Goal: Find specific page/section: Find specific page/section

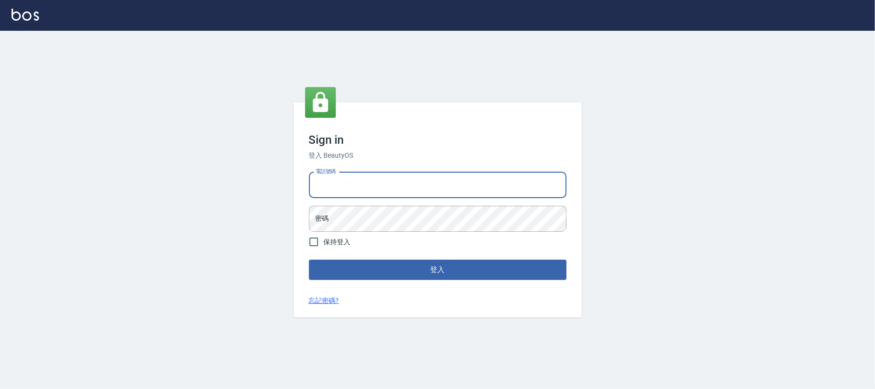
click at [362, 178] on input "電話號碼" at bounding box center [437, 185] width 257 height 26
type input "0225420586"
click at [309, 259] on button "登入" at bounding box center [437, 269] width 257 height 20
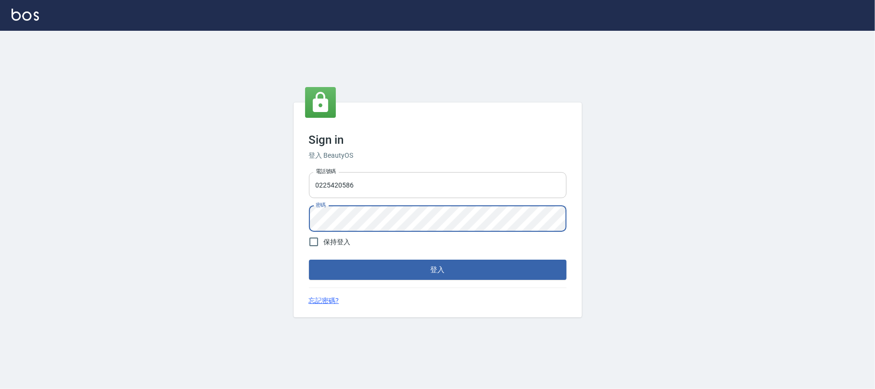
click at [309, 259] on button "登入" at bounding box center [437, 269] width 257 height 20
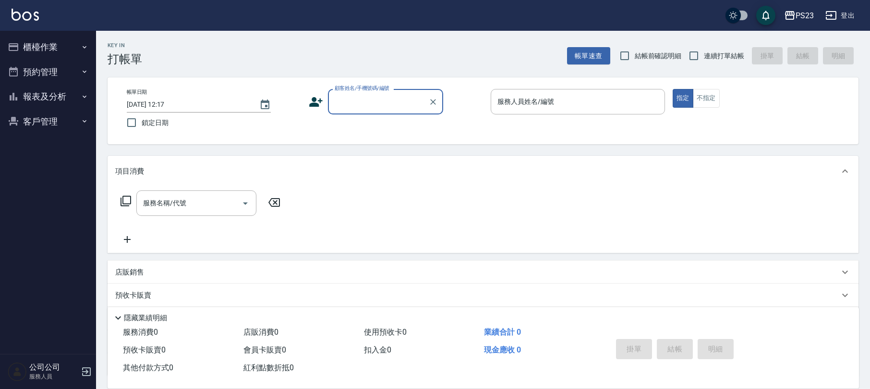
click at [47, 52] on button "櫃檯作業" at bounding box center [48, 47] width 88 height 25
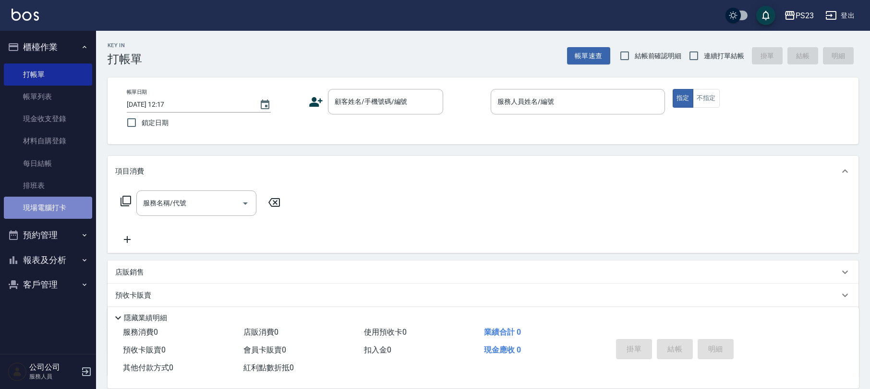
click at [31, 205] on link "現場電腦打卡" at bounding box center [48, 207] width 88 height 22
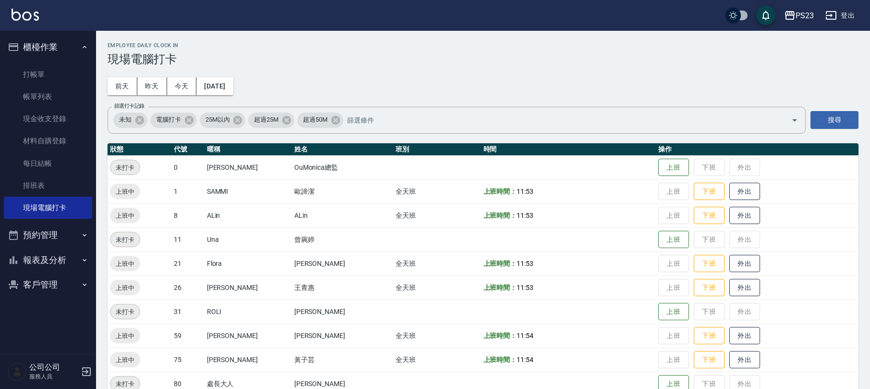
click at [47, 262] on button "報表及分析" at bounding box center [48, 259] width 88 height 25
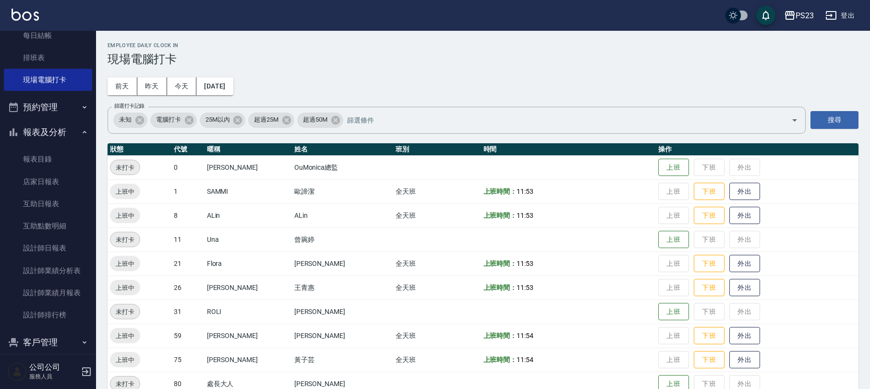
click at [48, 333] on button "客戶管理" at bounding box center [48, 341] width 88 height 25
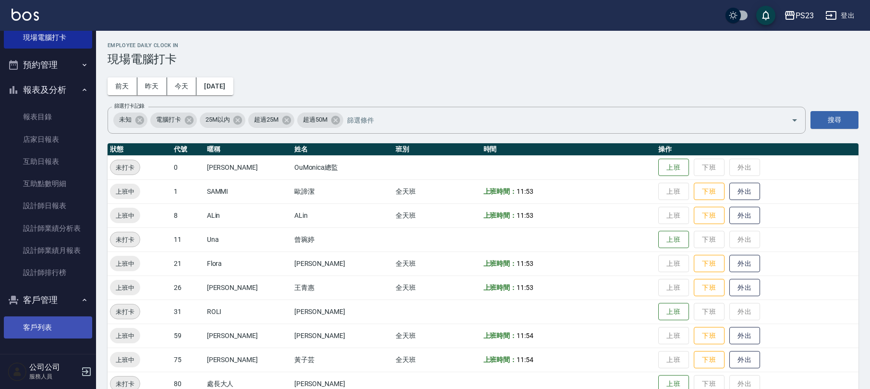
click at [47, 333] on link "客戶列表" at bounding box center [48, 327] width 88 height 22
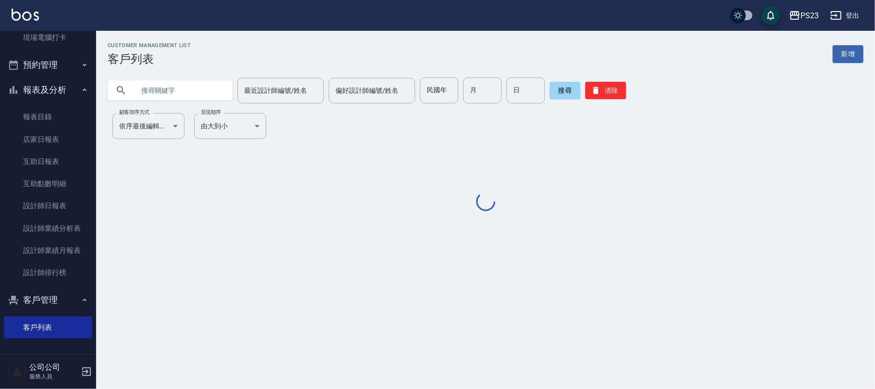
click at [222, 82] on div at bounding box center [170, 90] width 125 height 20
click at [225, 85] on div at bounding box center [170, 90] width 125 height 20
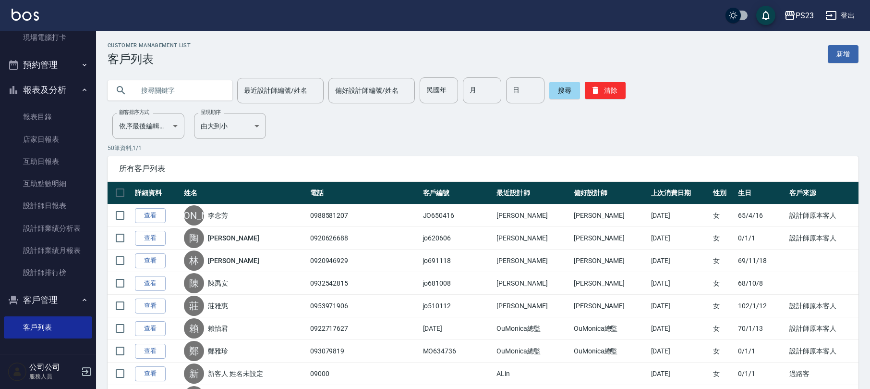
click at [176, 90] on input "text" at bounding box center [179, 90] width 90 height 26
type input "[PERSON_NAME]"
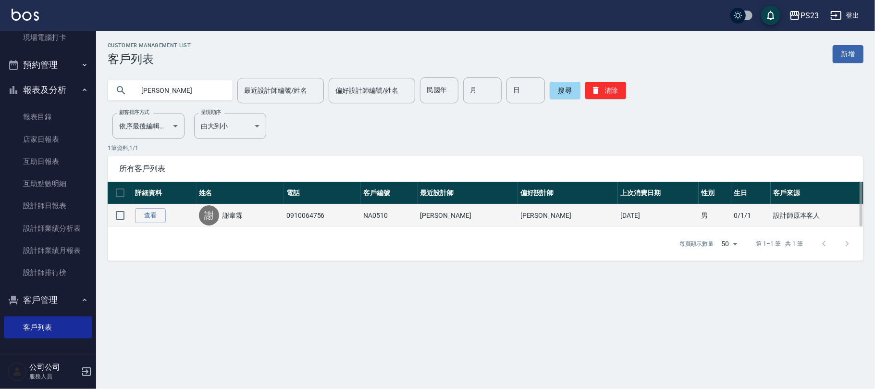
click at [243, 220] on link "謝韋霖" at bounding box center [233, 215] width 20 height 10
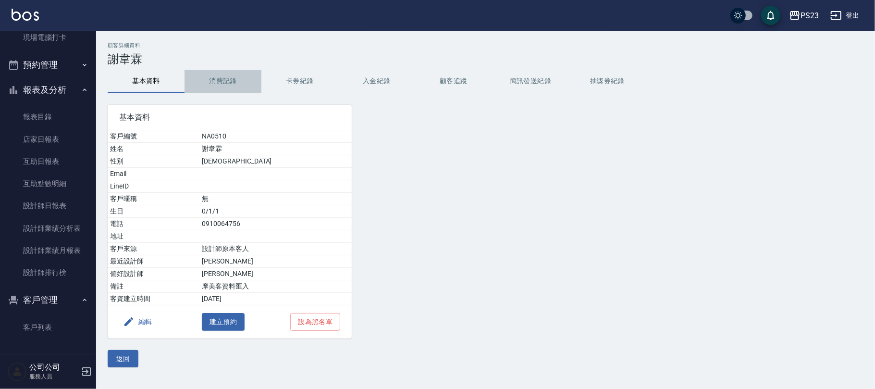
click at [219, 79] on button "消費記錄" at bounding box center [222, 81] width 77 height 23
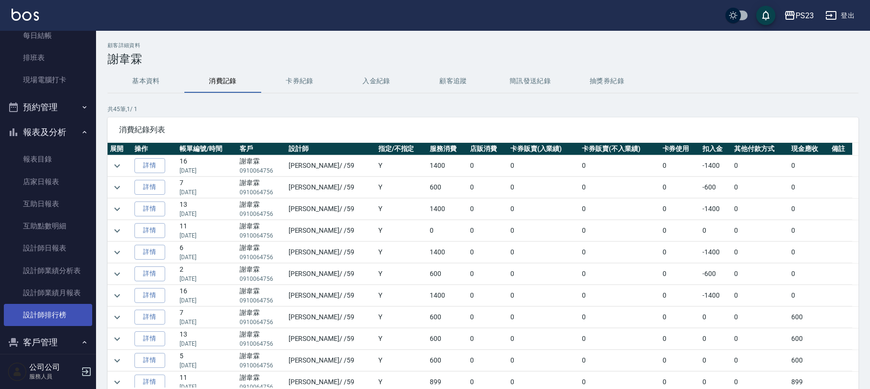
scroll to position [170, 0]
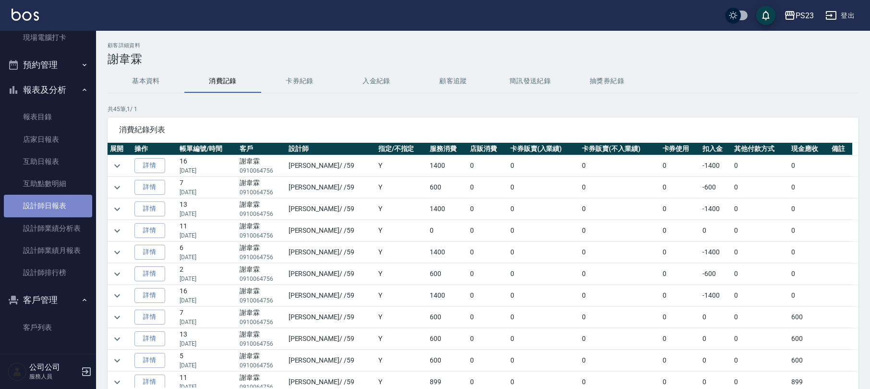
click at [73, 211] on link "設計師日報表" at bounding box center [48, 205] width 88 height 22
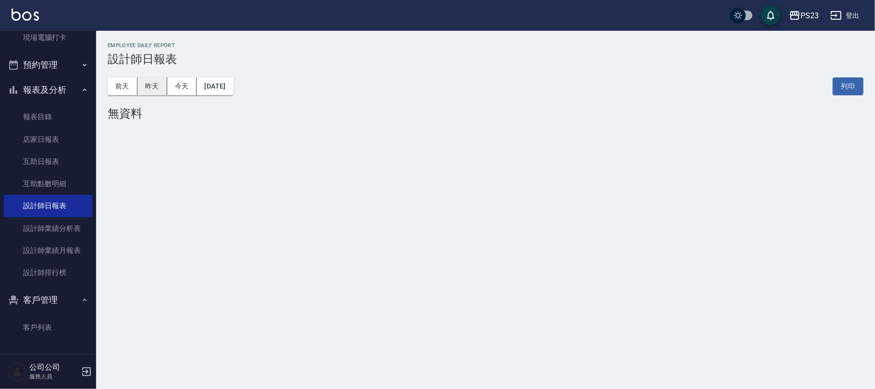
click at [166, 79] on button "昨天" at bounding box center [152, 86] width 30 height 18
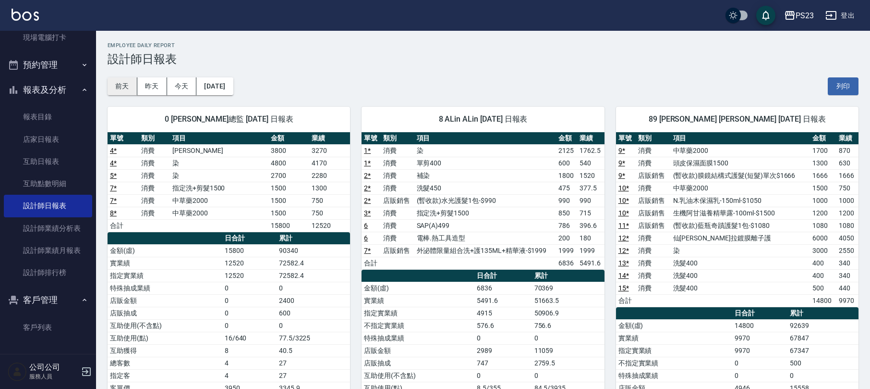
click at [118, 81] on button "前天" at bounding box center [123, 86] width 30 height 18
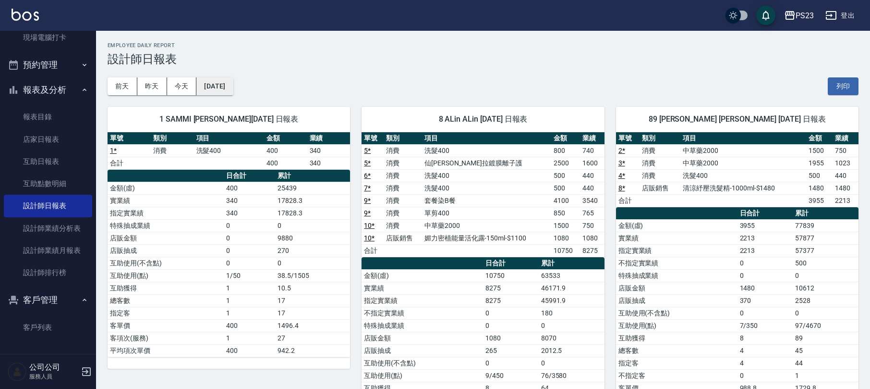
click at [233, 85] on button "[DATE]" at bounding box center [214, 86] width 36 height 18
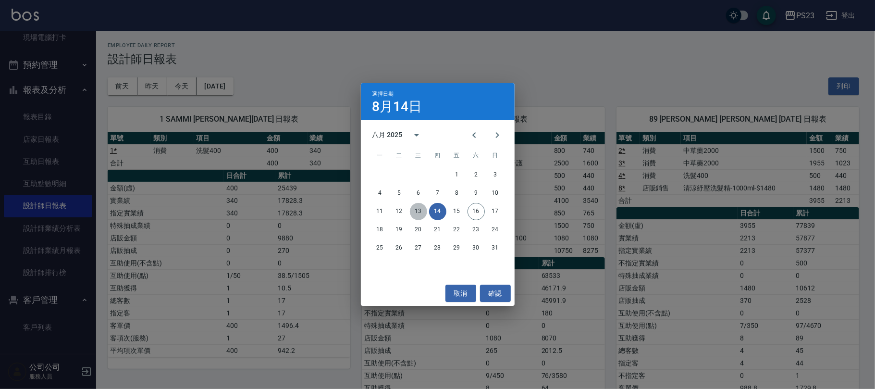
click at [419, 212] on button "13" at bounding box center [418, 211] width 17 height 17
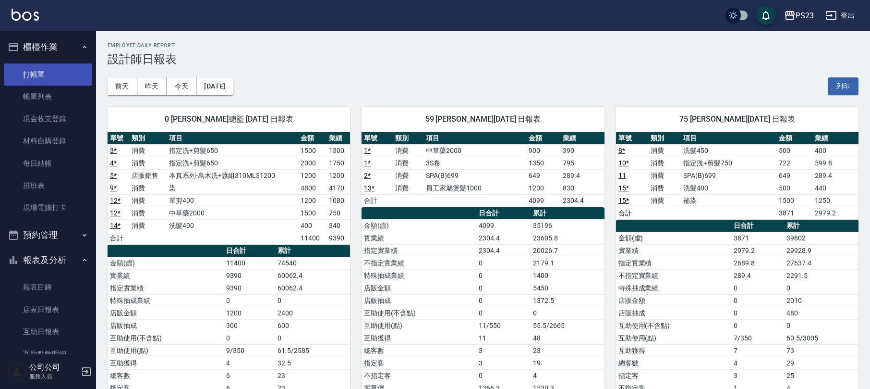
click at [46, 72] on link "打帳單" at bounding box center [48, 74] width 88 height 22
